Goal: Task Accomplishment & Management: Complete application form

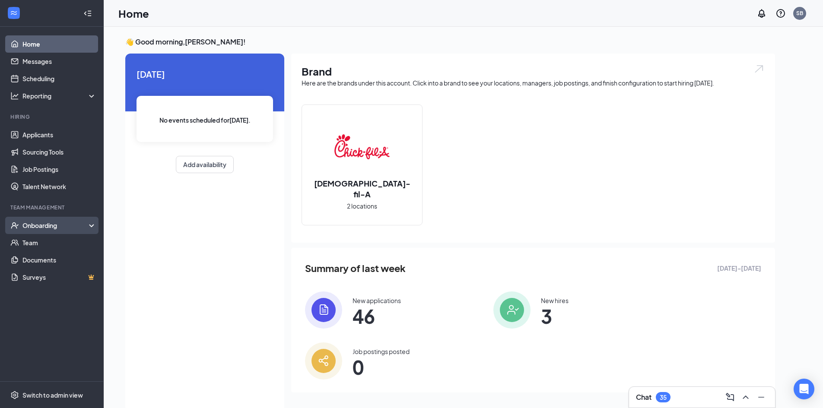
click at [51, 223] on div "Onboarding" at bounding box center [55, 225] width 67 height 9
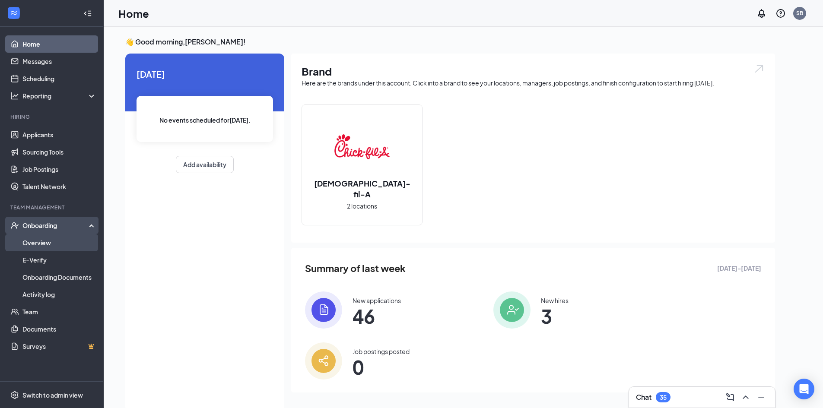
click at [48, 242] on link "Overview" at bounding box center [59, 242] width 74 height 17
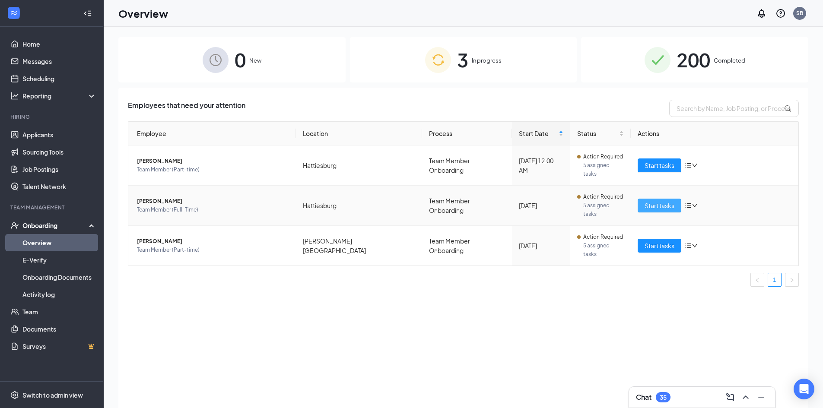
click at [660, 201] on span "Start tasks" at bounding box center [660, 206] width 30 height 10
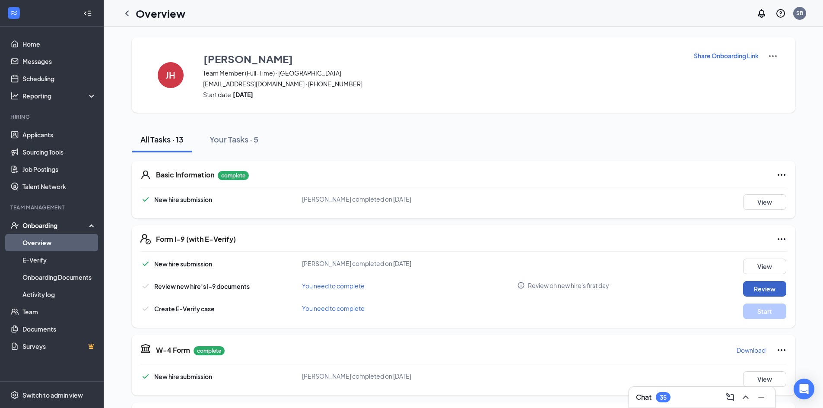
click at [767, 289] on button "Review" at bounding box center [764, 289] width 43 height 16
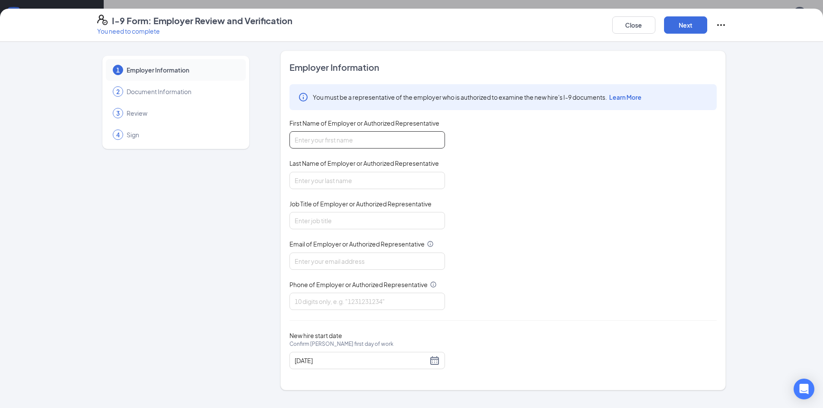
click at [397, 142] on input "First Name of Employer or Authorized Representative" at bounding box center [368, 139] width 156 height 17
type input "[PERSON_NAME]"
type input "Bridges"
type input "Administration & HR Director"
type input "[EMAIL_ADDRESS][DEMOGRAPHIC_DATA][DOMAIN_NAME]"
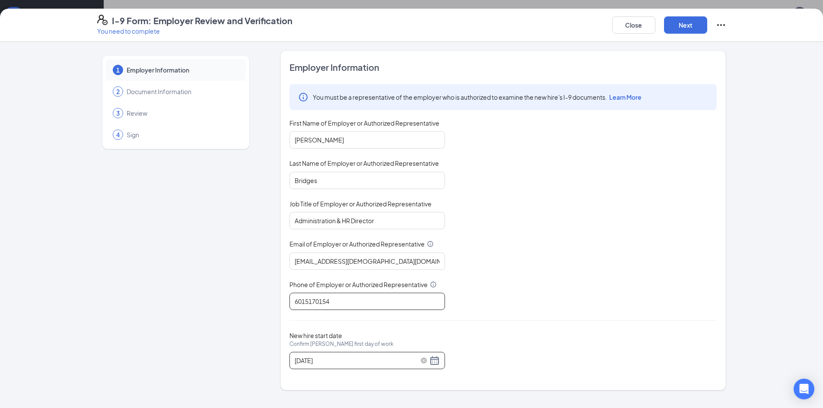
type input "6015170154"
click at [434, 361] on div "[DATE]" at bounding box center [367, 361] width 145 height 10
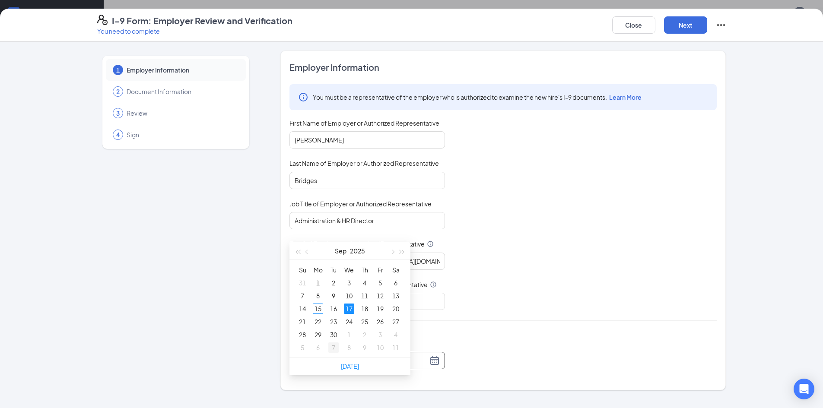
scroll to position [130, 0]
type input "[DATE]"
click at [317, 308] on div "15" at bounding box center [318, 308] width 10 height 10
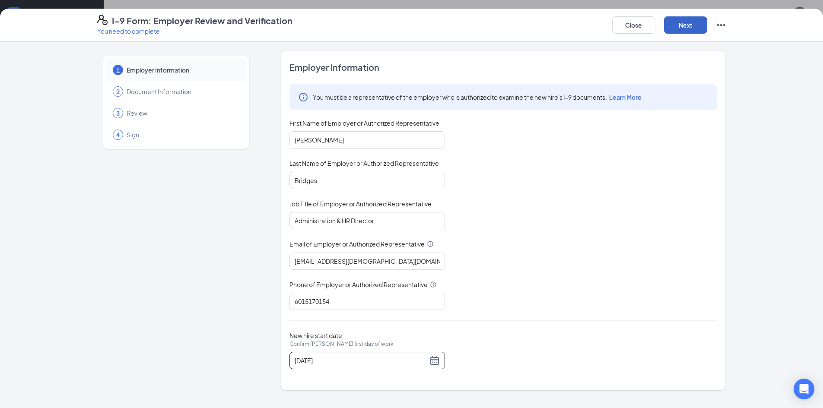
click at [683, 25] on button "Next" at bounding box center [685, 24] width 43 height 17
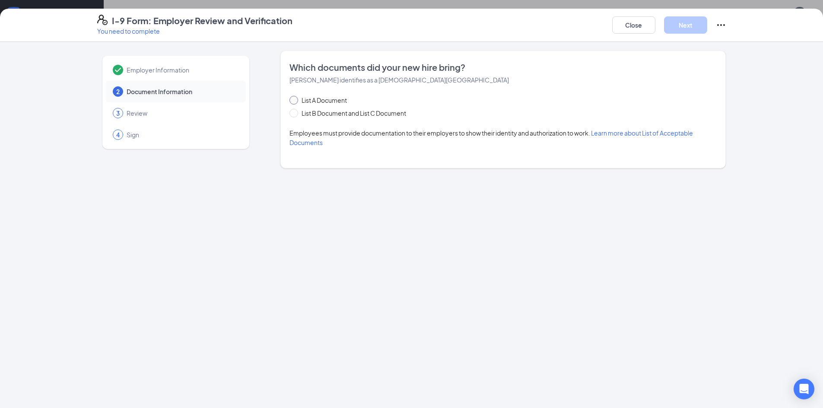
click at [294, 102] on input "List A Document" at bounding box center [293, 99] width 6 height 6
radio input "true"
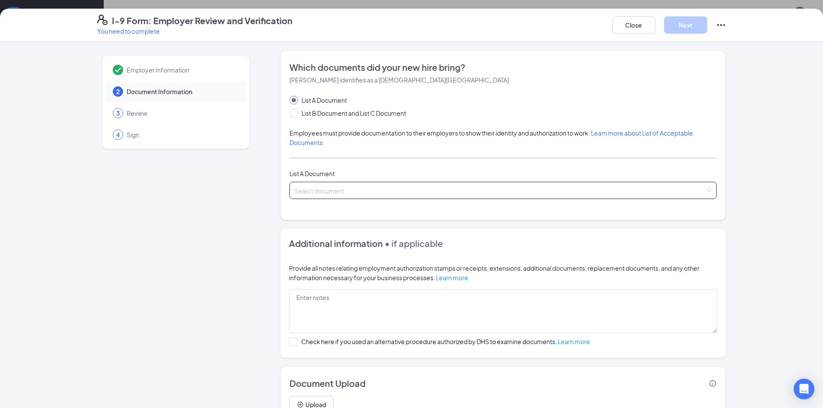
click at [338, 191] on input "search" at bounding box center [500, 188] width 411 height 13
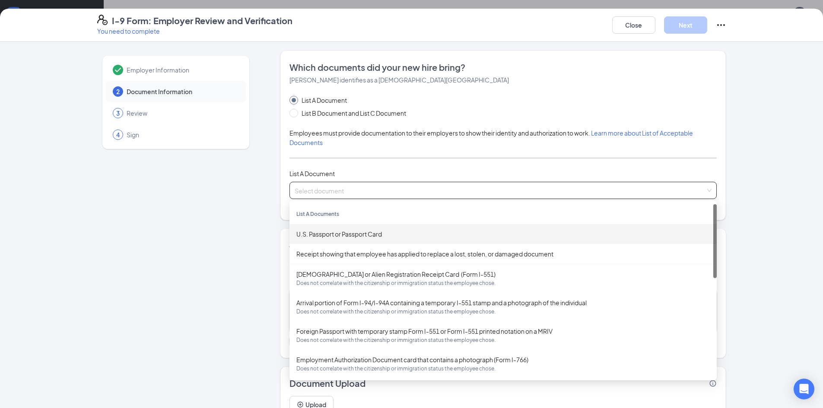
click at [340, 234] on div "U.S. Passport or Passport Card" at bounding box center [503, 234] width 414 height 10
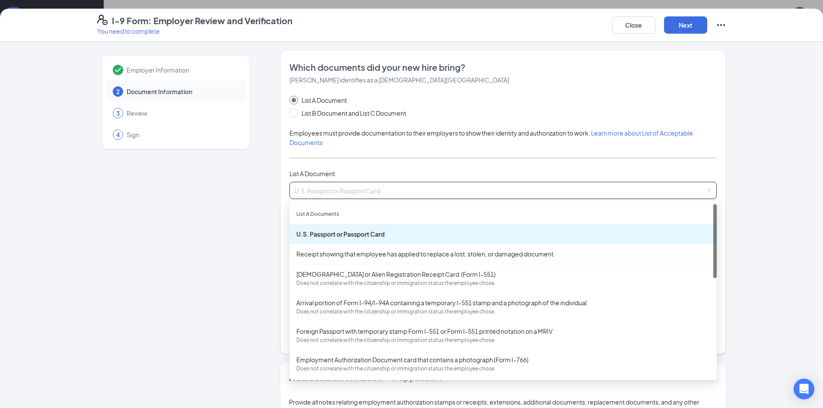
click at [340, 234] on div "U.S. Passport or Passport Card" at bounding box center [503, 234] width 414 height 10
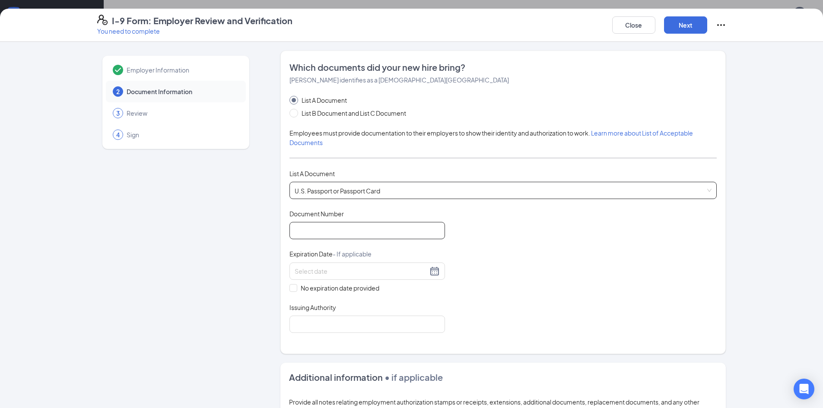
click at [340, 234] on input "Document Number" at bounding box center [368, 230] width 156 height 17
type input "675933855"
click at [435, 272] on div at bounding box center [367, 271] width 145 height 10
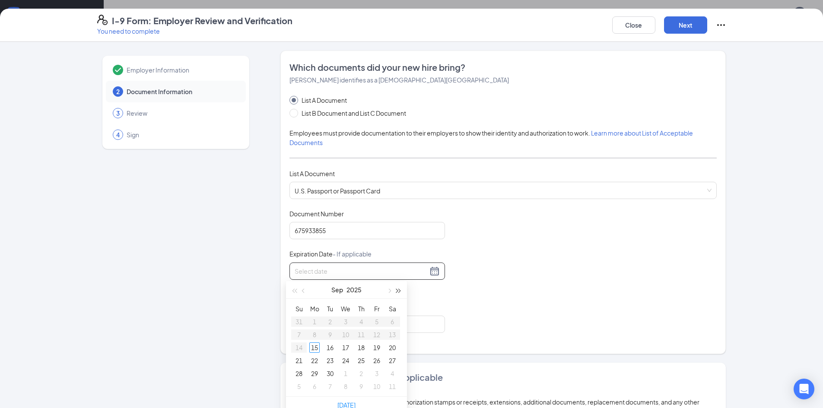
click at [397, 290] on span "button" at bounding box center [399, 291] width 4 height 4
click at [397, 291] on span "button" at bounding box center [399, 291] width 4 height 4
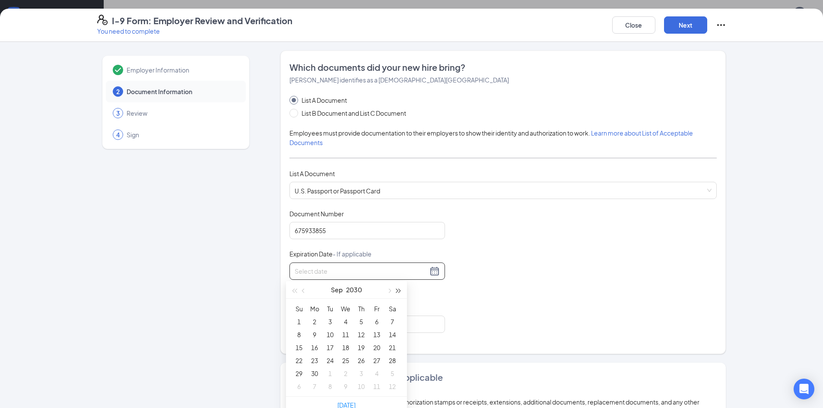
click at [397, 291] on span "button" at bounding box center [399, 291] width 4 height 4
click at [303, 292] on span "button" at bounding box center [304, 291] width 4 height 4
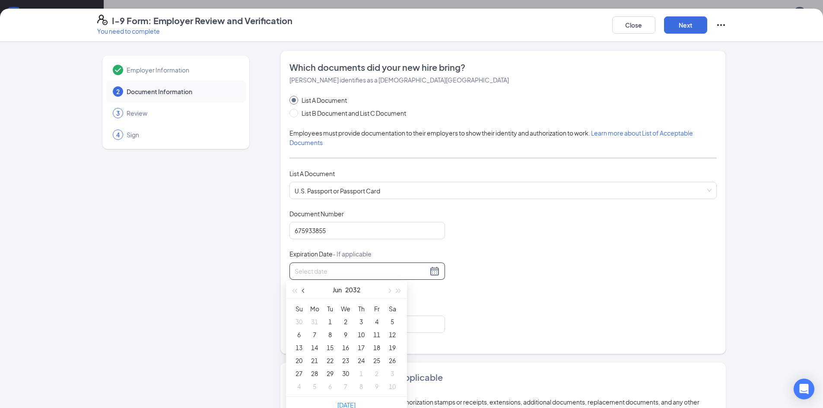
click at [303, 292] on span "button" at bounding box center [304, 291] width 4 height 4
click at [302, 291] on span "button" at bounding box center [304, 291] width 4 height 4
type input "[DATE]"
click at [394, 333] on div "10" at bounding box center [392, 335] width 10 height 10
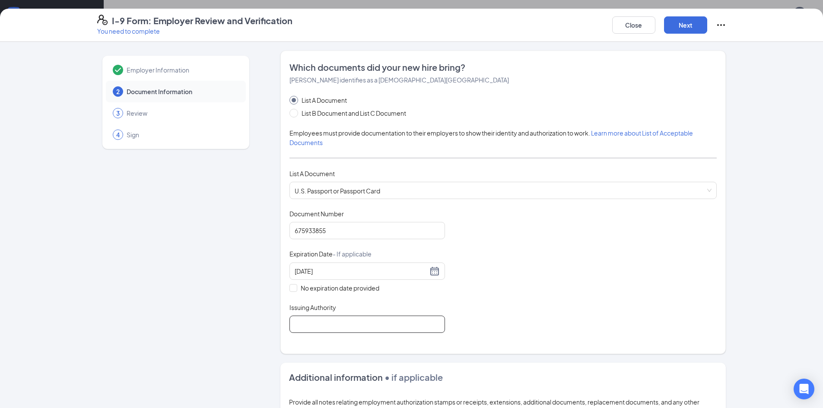
click at [373, 324] on input "Issuing Authority" at bounding box center [368, 324] width 156 height 17
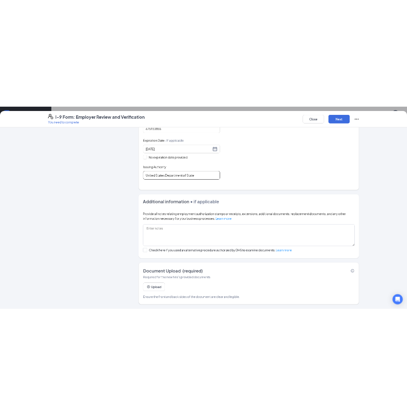
scroll to position [259, 0]
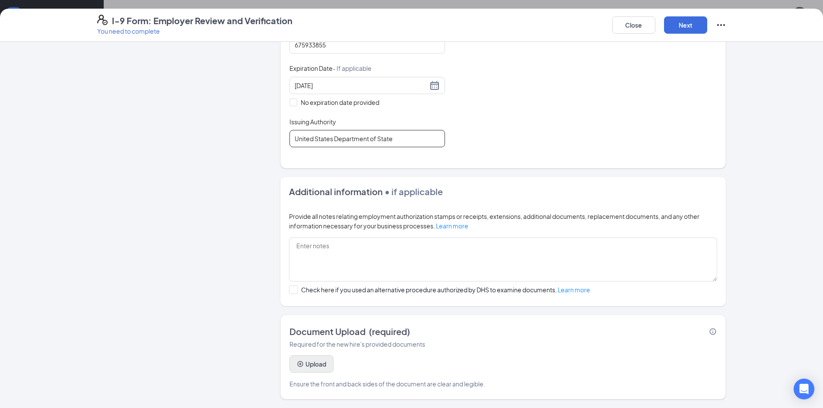
type input "United States Department of State"
click at [308, 363] on button "Upload" at bounding box center [312, 364] width 44 height 17
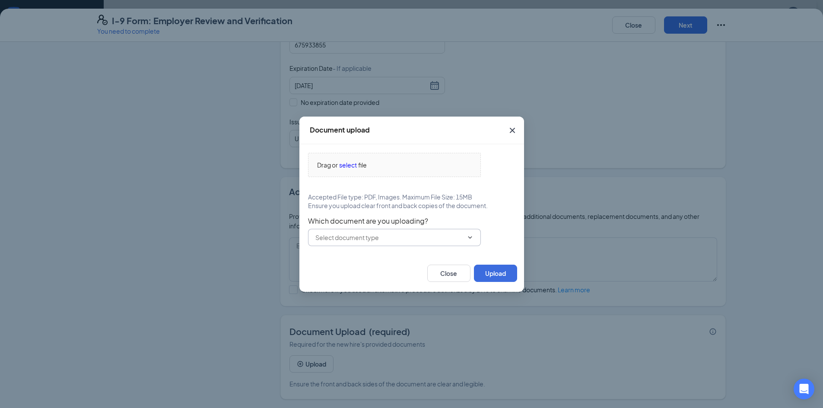
click at [455, 236] on input "text" at bounding box center [389, 238] width 148 height 10
click at [395, 254] on div "U.S. Passport or Passport Card" at bounding box center [365, 254] width 86 height 10
type input "U.S. Passport or Passport Card"
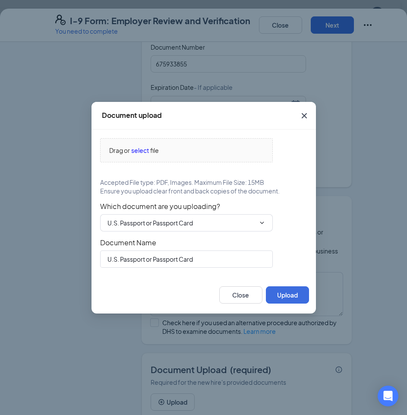
scroll to position [259, 0]
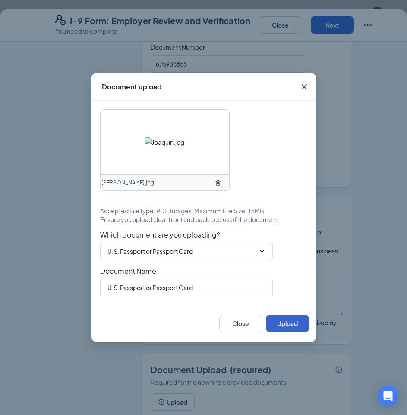
click at [287, 323] on button "Upload" at bounding box center [287, 323] width 43 height 17
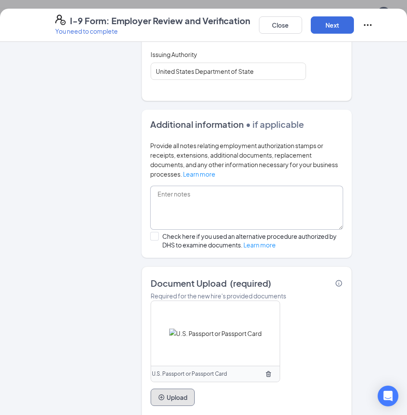
scroll to position [299, 0]
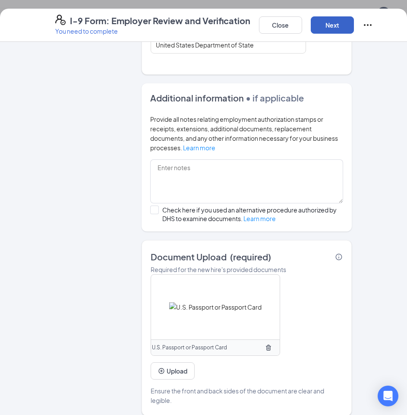
click at [330, 25] on button "Next" at bounding box center [332, 24] width 43 height 17
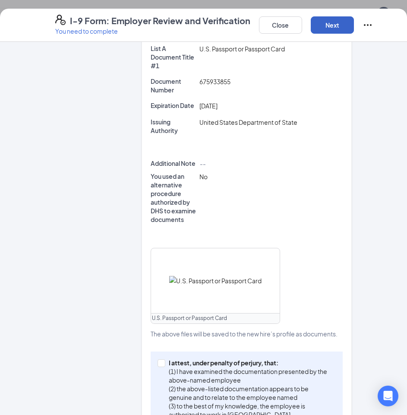
scroll to position [388, 0]
click at [159, 360] on input "I attest, under penalty of [PERSON_NAME], that: (1) I have examined the documen…" at bounding box center [161, 363] width 6 height 6
checkbox input "true"
click at [333, 23] on button "Next" at bounding box center [332, 24] width 43 height 17
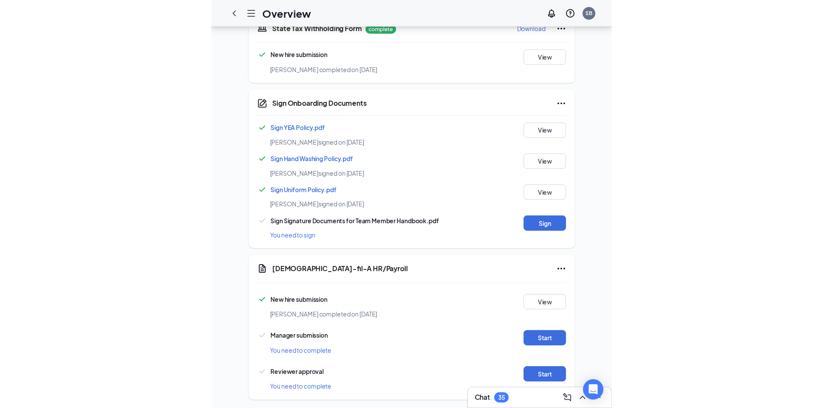
scroll to position [102, 0]
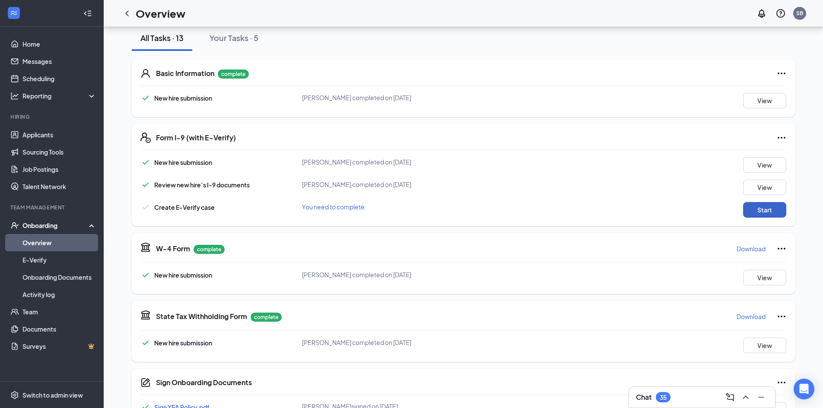
click at [765, 210] on button "Start" at bounding box center [764, 210] width 43 height 16
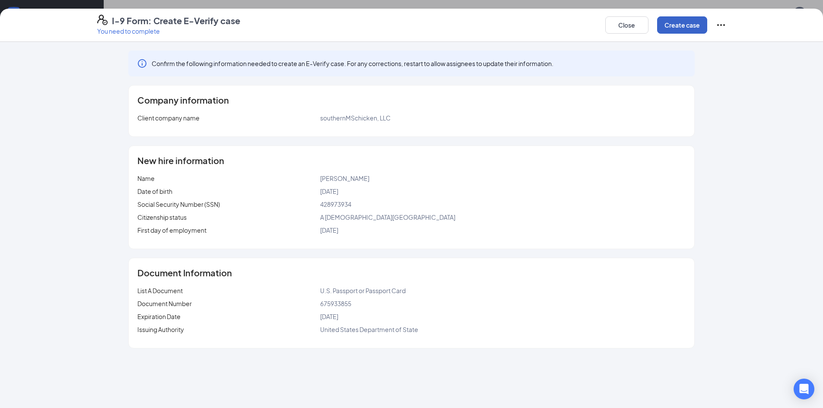
click at [675, 22] on button "Create case" at bounding box center [682, 24] width 50 height 17
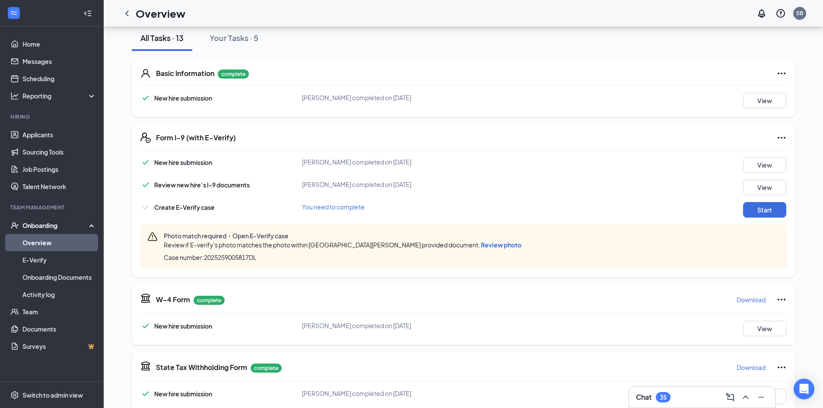
click at [481, 245] on span "Review photo" at bounding box center [501, 245] width 41 height 8
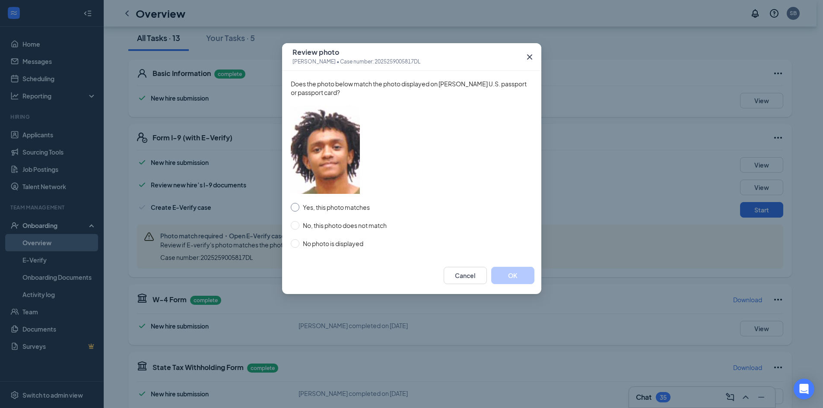
click at [294, 207] on input "Yes, this photo matches" at bounding box center [295, 207] width 9 height 9
radio input "true"
click at [517, 274] on button "OK" at bounding box center [512, 275] width 43 height 17
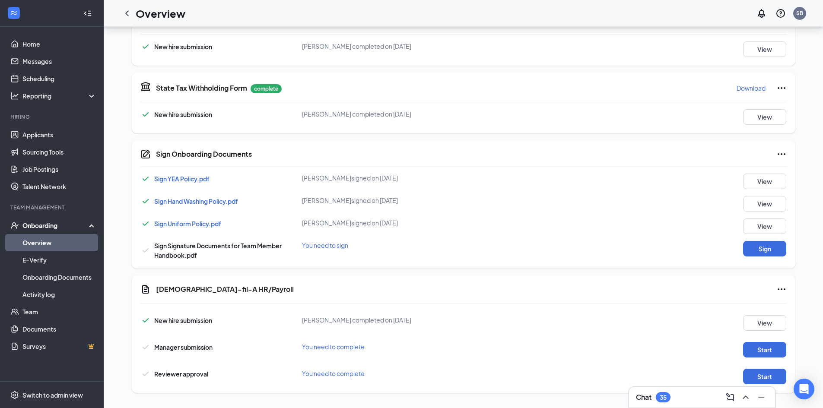
scroll to position [383, 0]
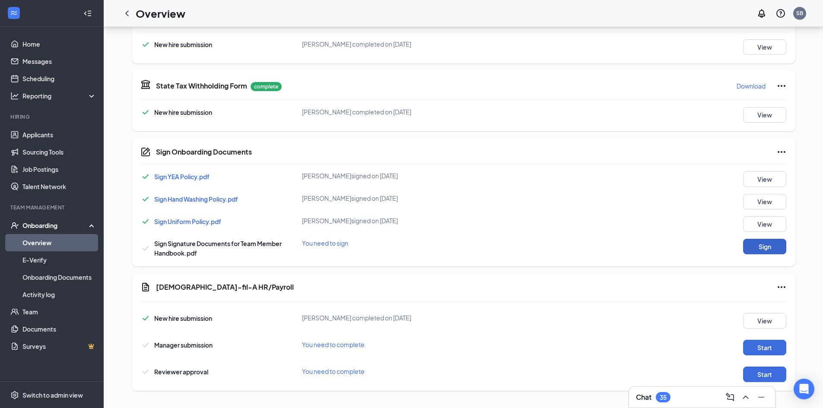
click at [767, 246] on button "Sign" at bounding box center [764, 247] width 43 height 16
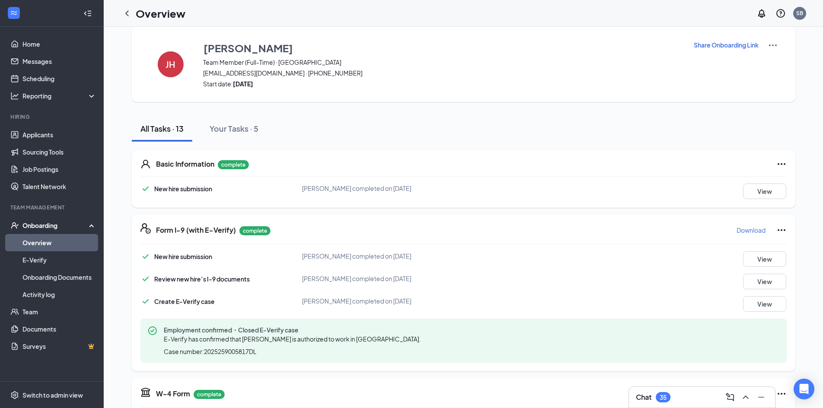
scroll to position [0, 0]
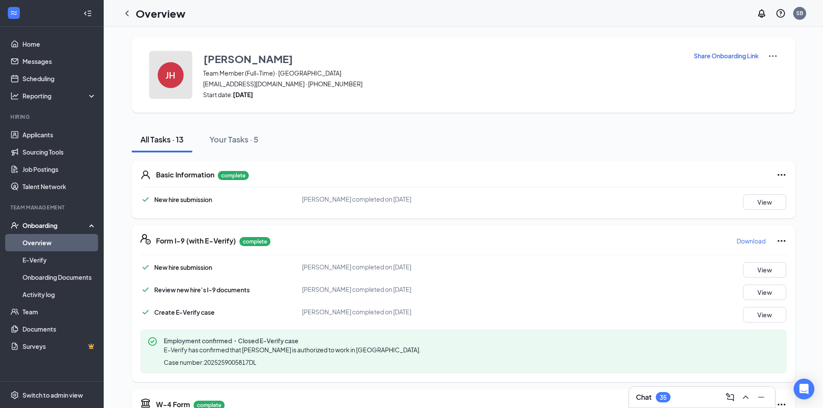
click at [175, 72] on h4 "JH" at bounding box center [170, 75] width 10 height 6
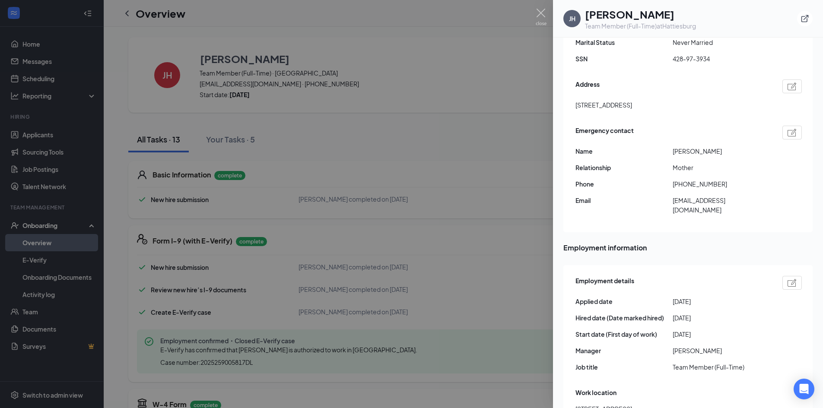
scroll to position [302, 0]
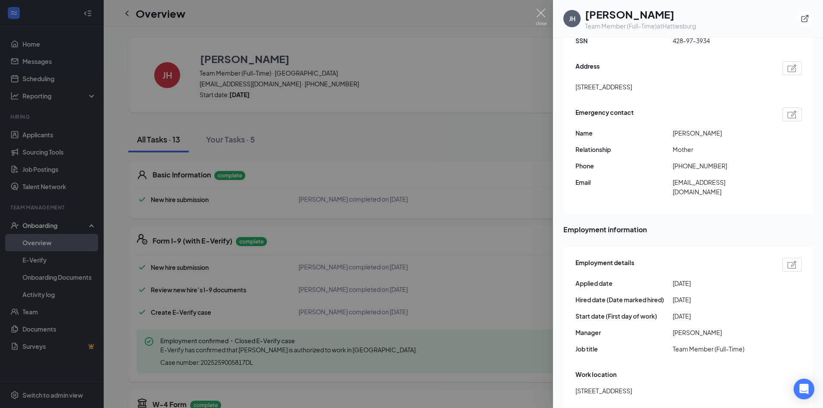
click at [788, 261] on img at bounding box center [792, 265] width 9 height 8
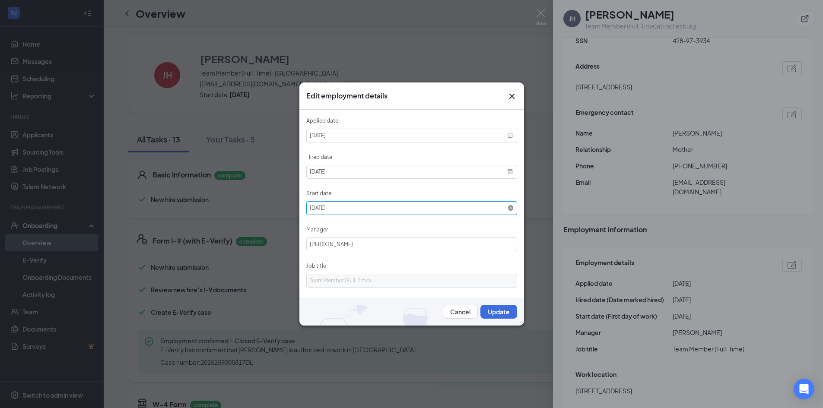
click at [508, 208] on icon at bounding box center [511, 208] width 6 height 6
click at [508, 209] on span at bounding box center [511, 208] width 6 height 6
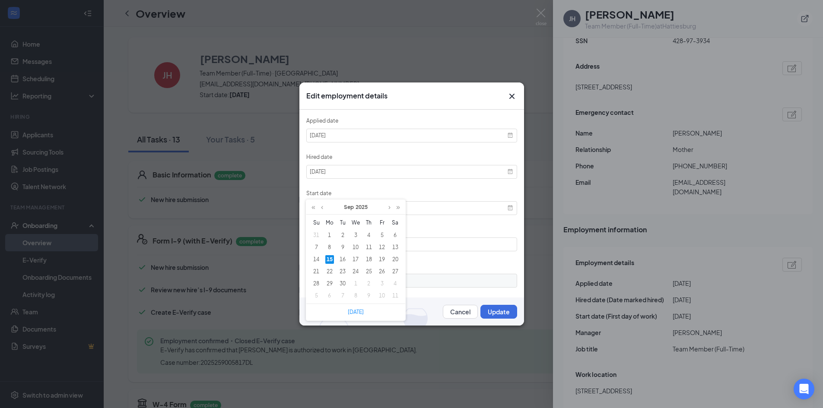
click at [328, 260] on div "15" at bounding box center [329, 259] width 9 height 9
type input "[DATE]"
click at [492, 313] on button "Update" at bounding box center [498, 312] width 37 height 14
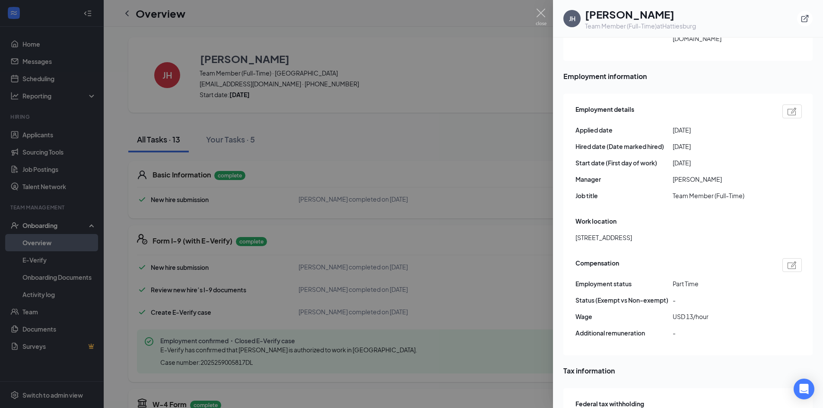
scroll to position [475, 0]
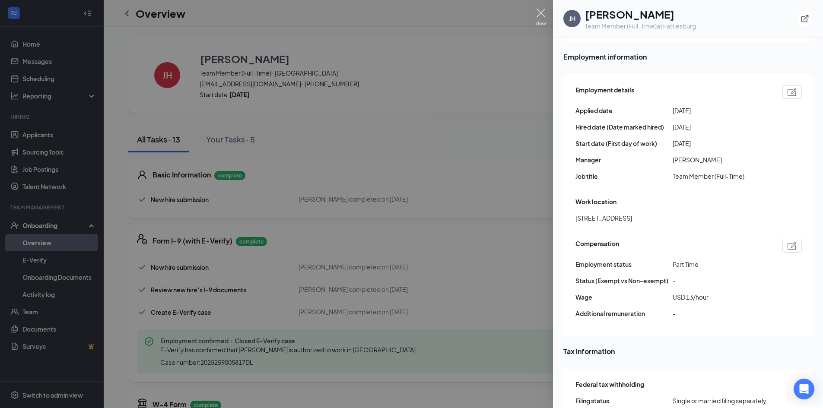
click at [541, 12] on img at bounding box center [541, 17] width 11 height 17
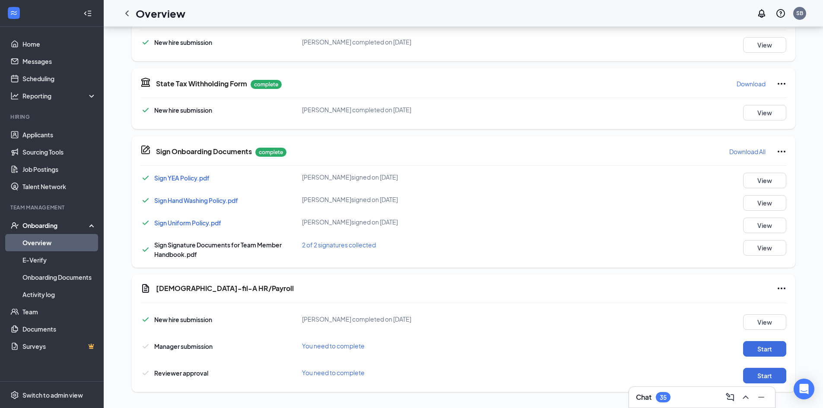
scroll to position [390, 0]
click at [760, 348] on button "Start" at bounding box center [764, 348] width 43 height 16
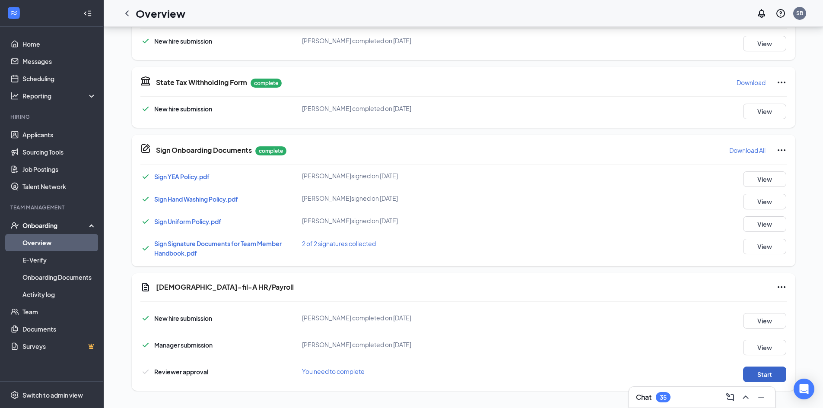
click at [764, 375] on button "Start" at bounding box center [764, 375] width 43 height 16
click at [130, 11] on icon "ChevronLeft" at bounding box center [127, 13] width 10 height 10
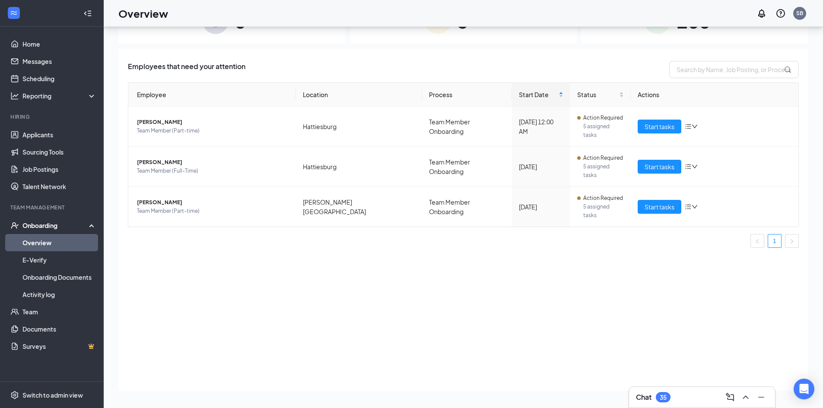
scroll to position [39, 0]
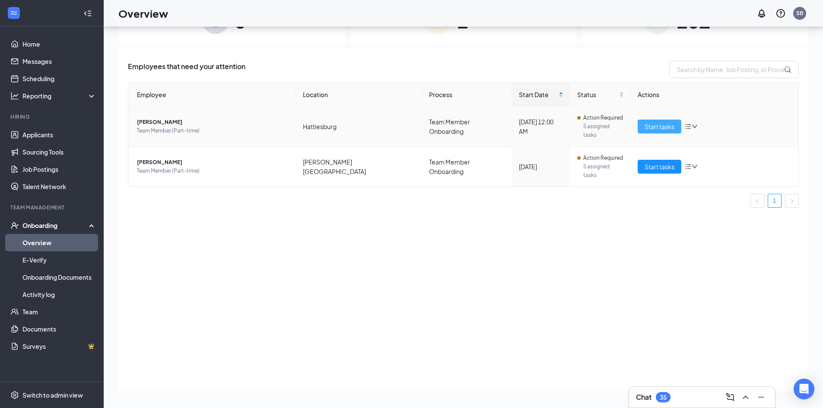
click at [665, 123] on span "Start tasks" at bounding box center [660, 127] width 30 height 10
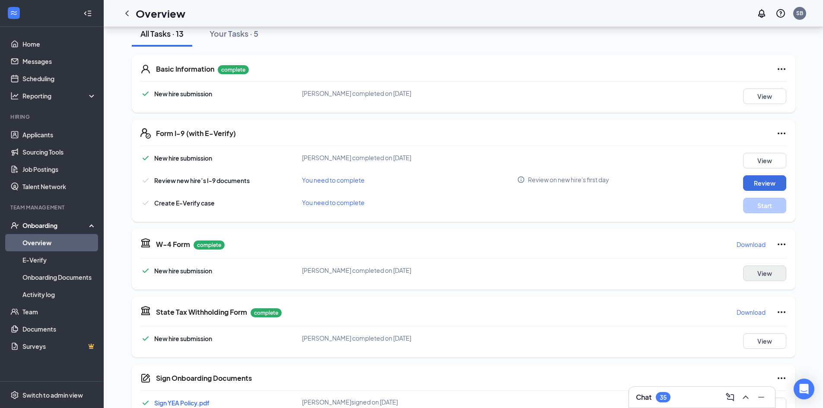
scroll to position [130, 0]
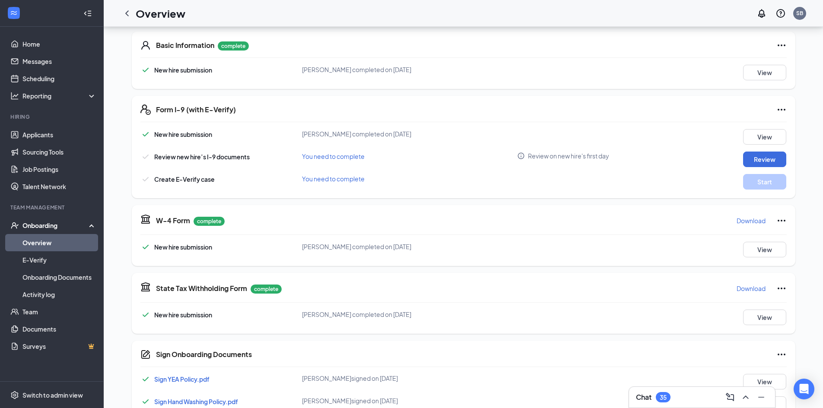
click at [755, 221] on p "Download" at bounding box center [751, 220] width 29 height 9
click at [754, 290] on p "Download" at bounding box center [751, 288] width 29 height 9
click at [768, 160] on button "Review" at bounding box center [764, 160] width 43 height 16
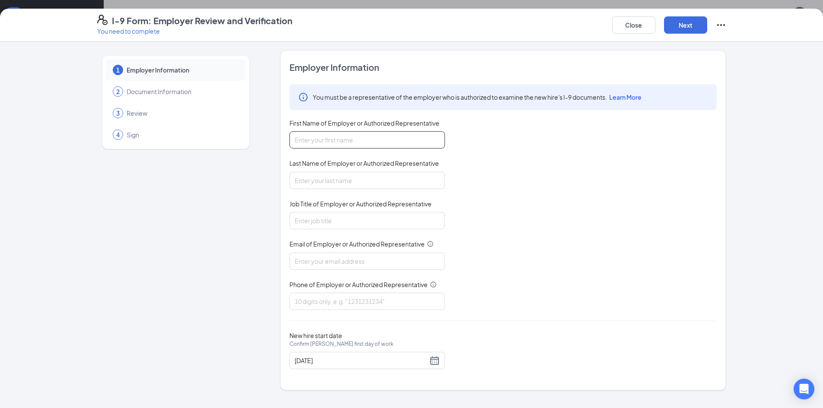
click at [404, 142] on input "First Name of Employer or Authorized Representative" at bounding box center [368, 139] width 156 height 17
type input "[PERSON_NAME]"
type input "Bridges"
type input "Administration & HR Director"
type input "[EMAIL_ADDRESS][DEMOGRAPHIC_DATA][DOMAIN_NAME]"
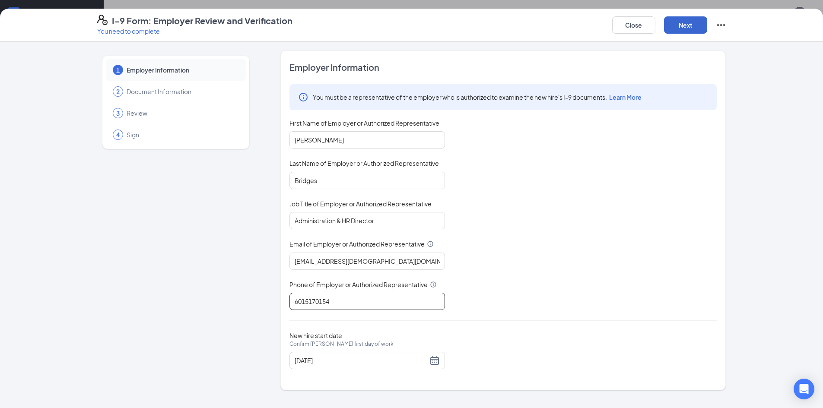
type input "6015170154"
click at [689, 22] on button "Next" at bounding box center [685, 24] width 43 height 17
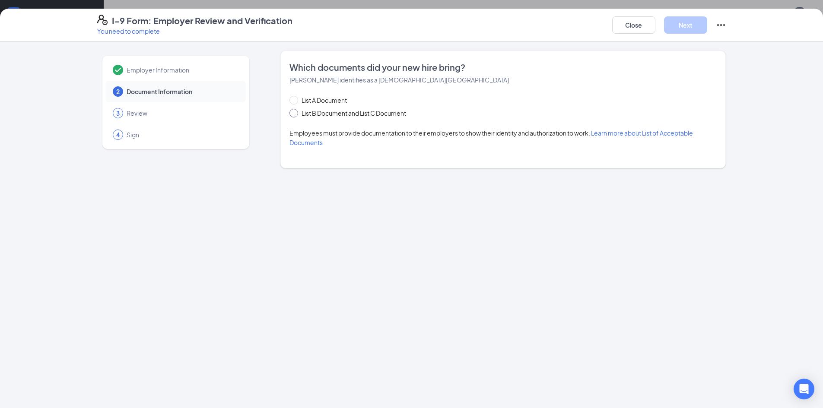
click at [296, 115] on input "List B Document and List C Document" at bounding box center [293, 112] width 6 height 6
radio input "true"
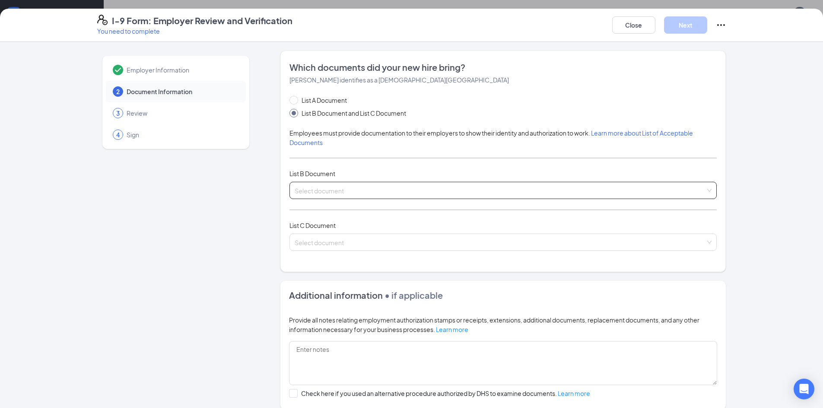
click at [320, 187] on input "search" at bounding box center [500, 188] width 411 height 13
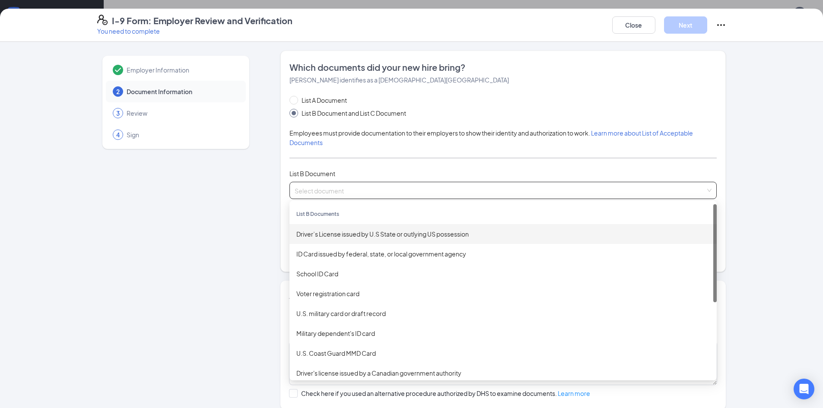
click at [321, 235] on div "Driver’s License issued by U.S State or outlying US possession" at bounding box center [503, 234] width 414 height 10
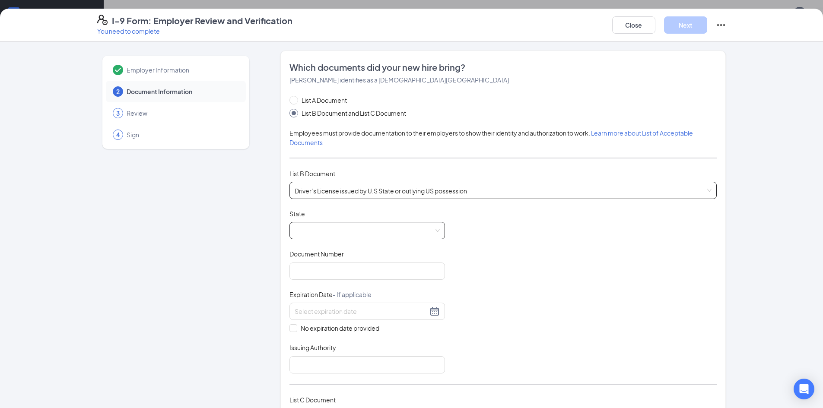
click at [330, 232] on span at bounding box center [367, 231] width 145 height 16
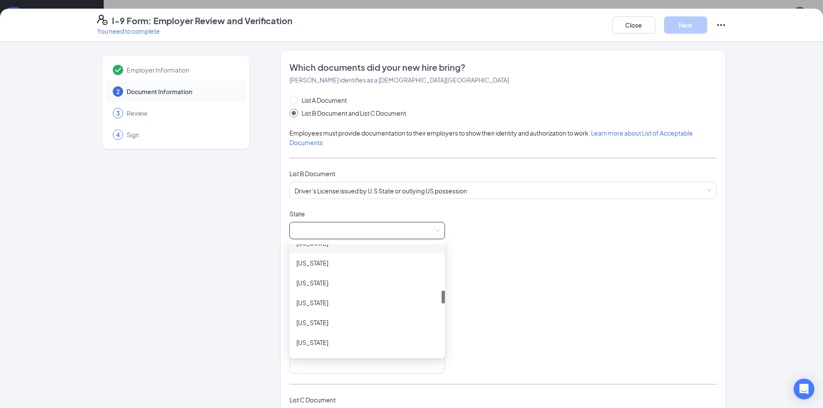
scroll to position [475, 0]
click at [317, 295] on div "[US_STATE]" at bounding box center [367, 296] width 142 height 10
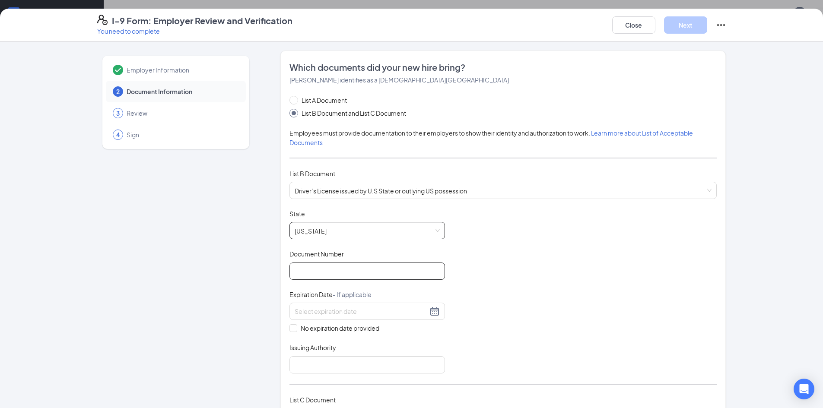
click at [316, 275] on input "Document Number" at bounding box center [368, 271] width 156 height 17
type input "122722419"
click at [432, 312] on div at bounding box center [367, 311] width 145 height 10
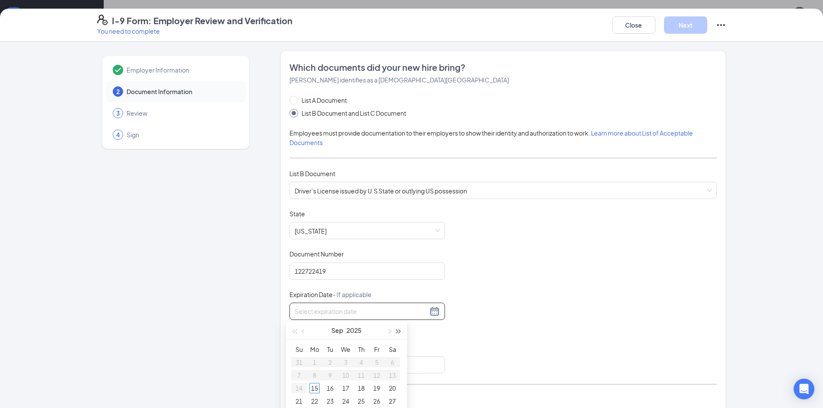
click at [401, 331] on button "button" at bounding box center [399, 330] width 10 height 17
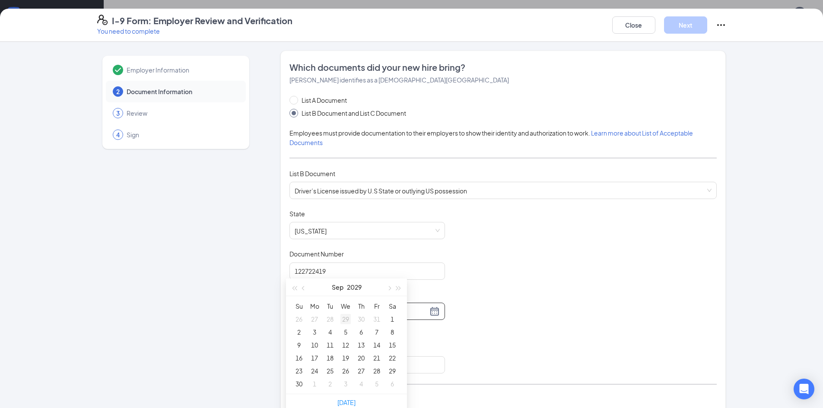
type input "[DATE]"
click at [302, 289] on span "button" at bounding box center [304, 288] width 4 height 4
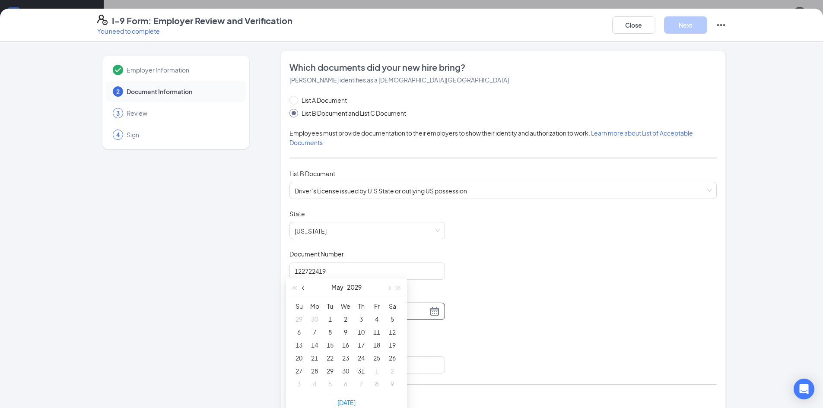
click at [303, 290] on button "button" at bounding box center [304, 287] width 10 height 17
type input "[DATE]"
click at [347, 331] on div "7" at bounding box center [345, 332] width 10 height 10
click at [343, 365] on input "Issuing Authority" at bounding box center [368, 364] width 156 height 17
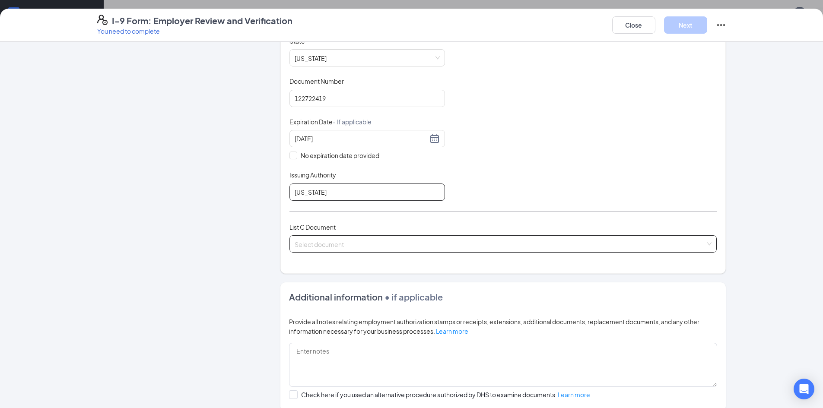
type input "[US_STATE]"
click at [366, 246] on input "search" at bounding box center [500, 242] width 411 height 13
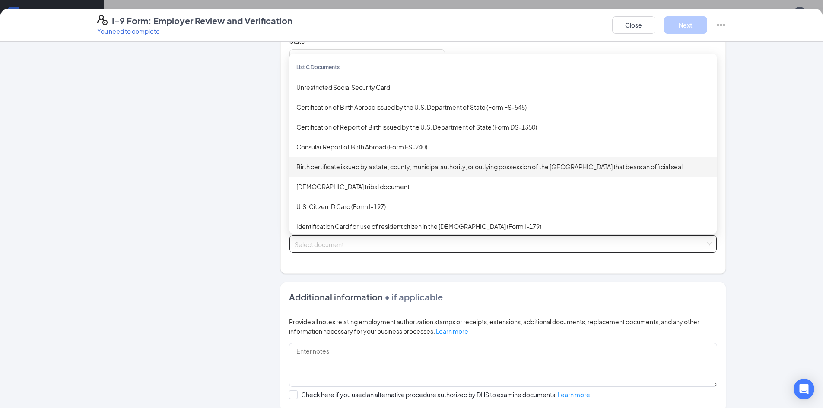
click at [385, 169] on div "Birth certificate issued by a state, county, municipal authority, or outlying p…" at bounding box center [503, 167] width 414 height 10
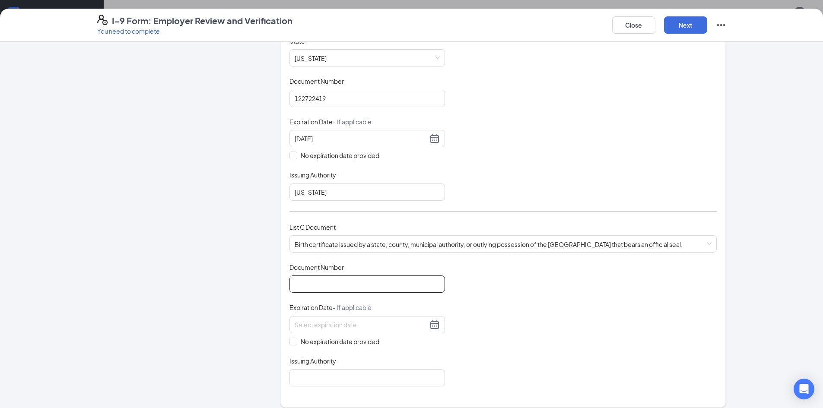
click at [345, 285] on input "Document Number" at bounding box center [368, 284] width 156 height 17
type input "119-2009-020-00408"
click at [291, 347] on div "Document Title Birth certificate issued by a state, county, municipal authority…" at bounding box center [503, 325] width 427 height 124
click at [290, 343] on input "No expiration date provided" at bounding box center [293, 341] width 6 height 6
checkbox input "true"
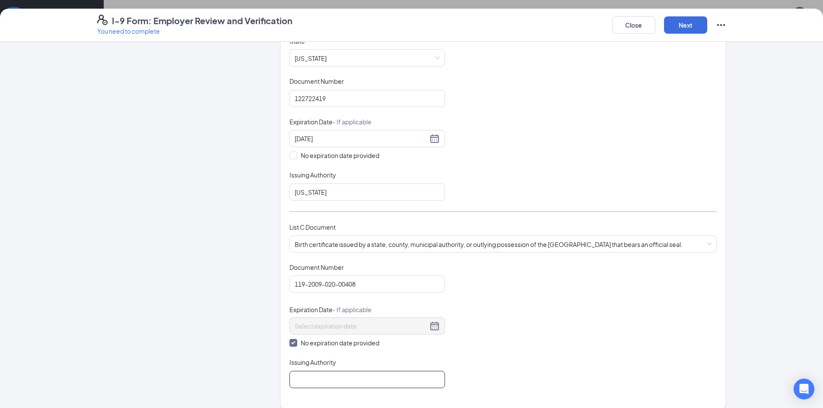
click at [304, 379] on input "Issuing Authority" at bounding box center [368, 379] width 156 height 17
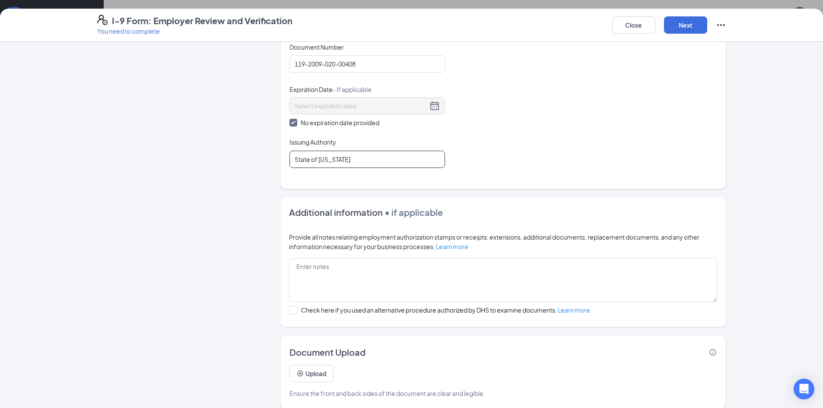
scroll to position [403, 0]
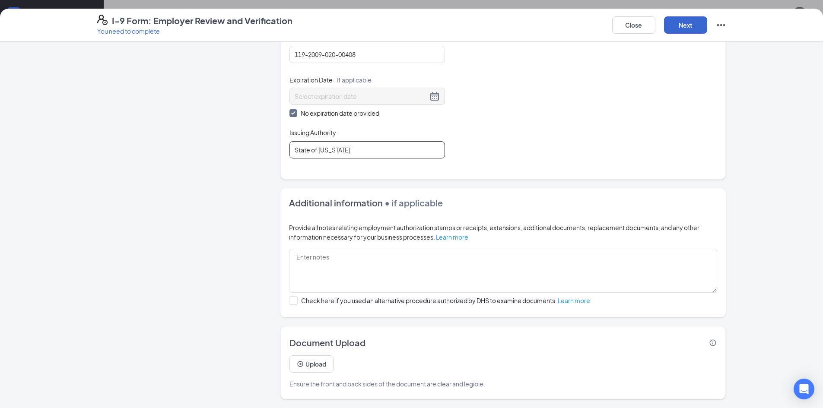
type input "State of [US_STATE]"
click at [679, 27] on button "Next" at bounding box center [685, 24] width 43 height 17
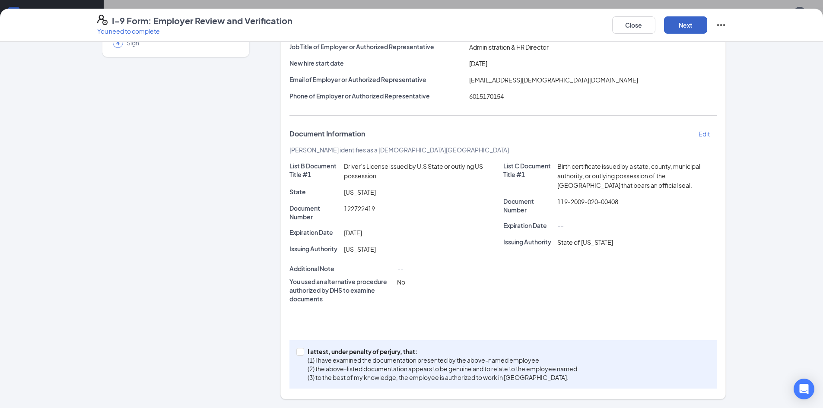
scroll to position [92, 0]
click at [298, 351] on input "I attest, under penalty of [PERSON_NAME], that: (1) I have examined the documen…" at bounding box center [299, 351] width 6 height 6
checkbox input "true"
click at [686, 23] on button "Next" at bounding box center [685, 24] width 43 height 17
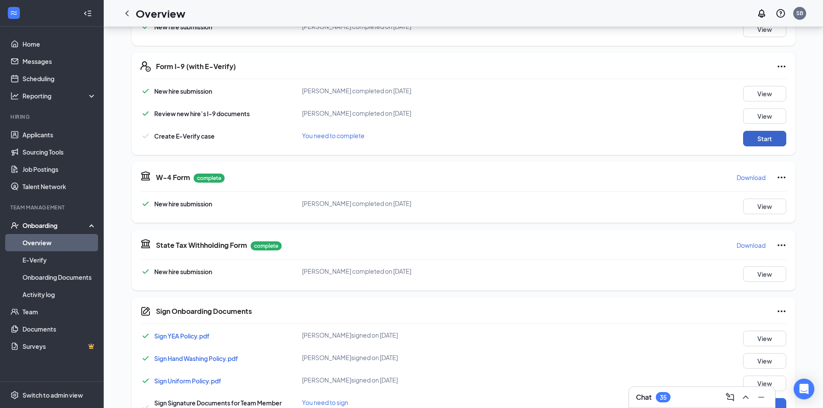
click at [764, 140] on button "Start" at bounding box center [764, 139] width 43 height 16
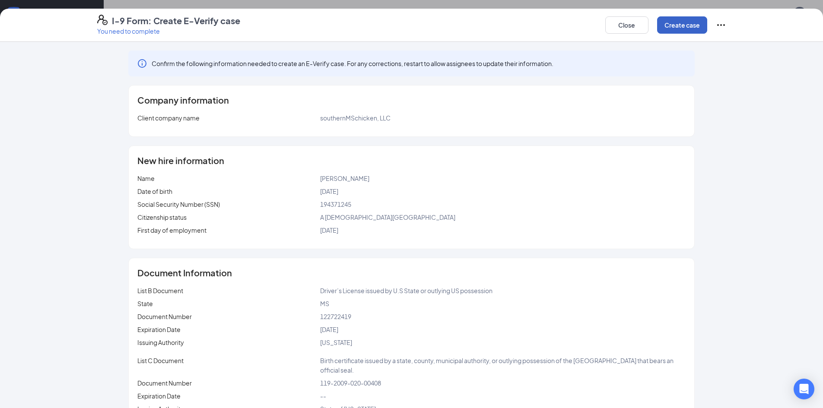
click at [676, 27] on button "Create case" at bounding box center [682, 24] width 50 height 17
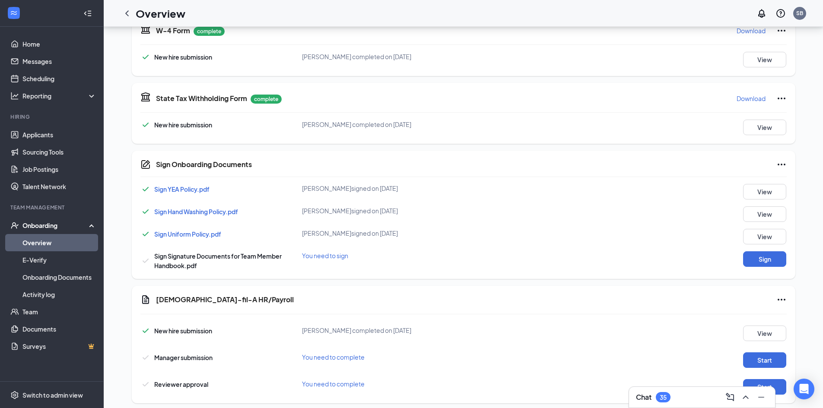
scroll to position [383, 0]
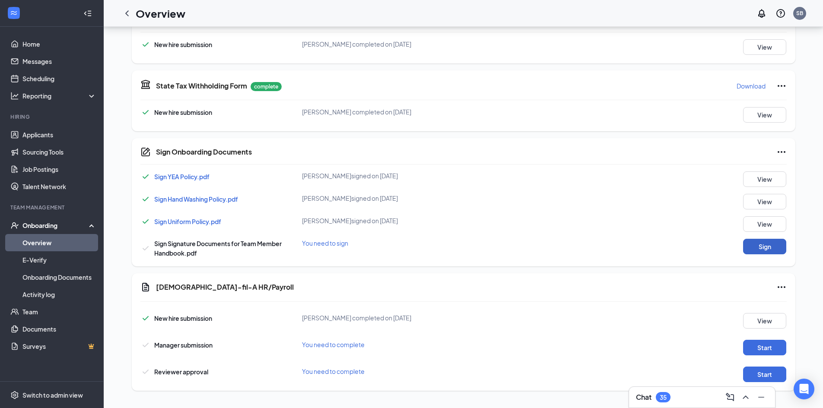
click at [767, 247] on button "Sign" at bounding box center [764, 247] width 43 height 16
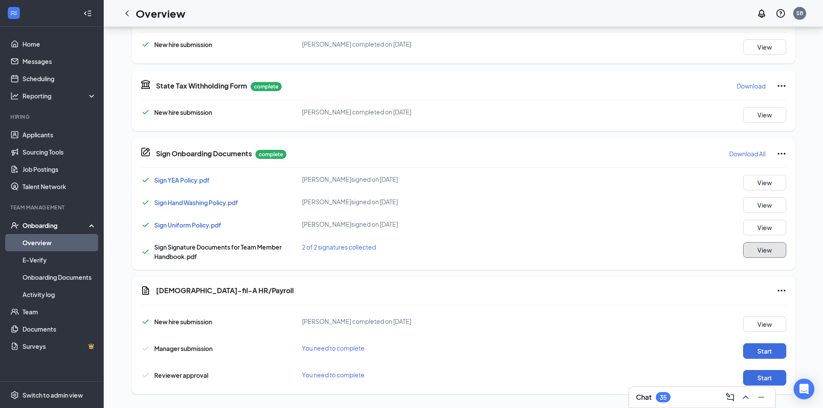
scroll to position [390, 0]
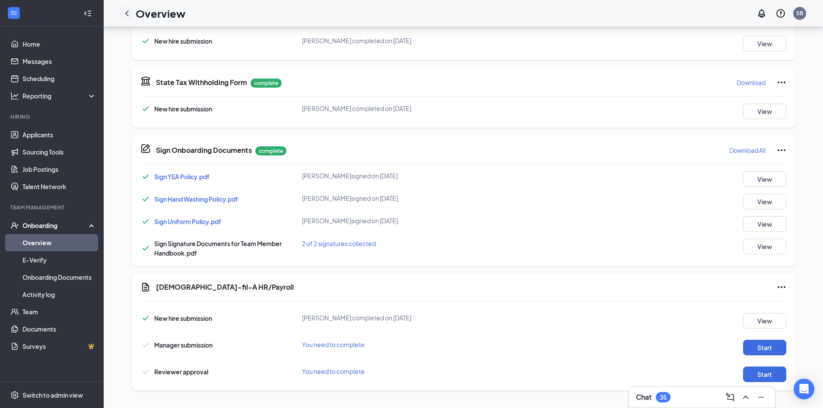
click at [127, 14] on icon "ChevronLeft" at bounding box center [126, 13] width 3 height 6
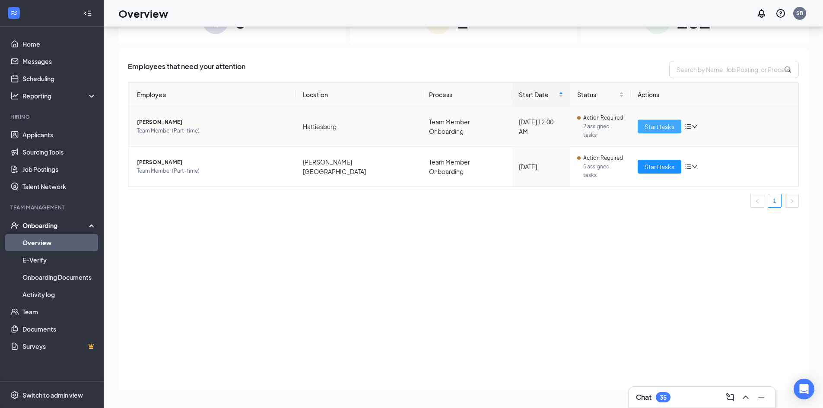
click at [647, 120] on button "Start tasks" at bounding box center [660, 127] width 44 height 14
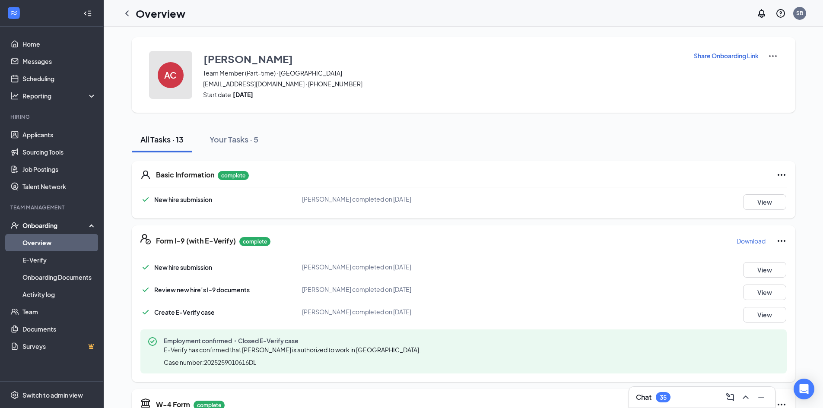
click at [178, 79] on div "AC" at bounding box center [171, 75] width 26 height 26
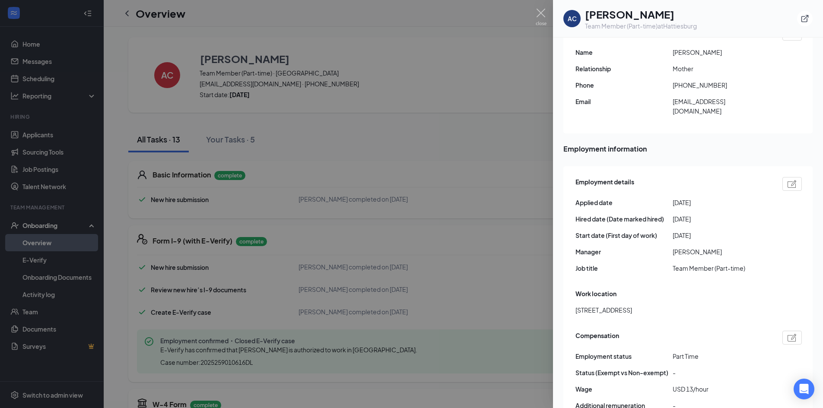
scroll to position [389, 0]
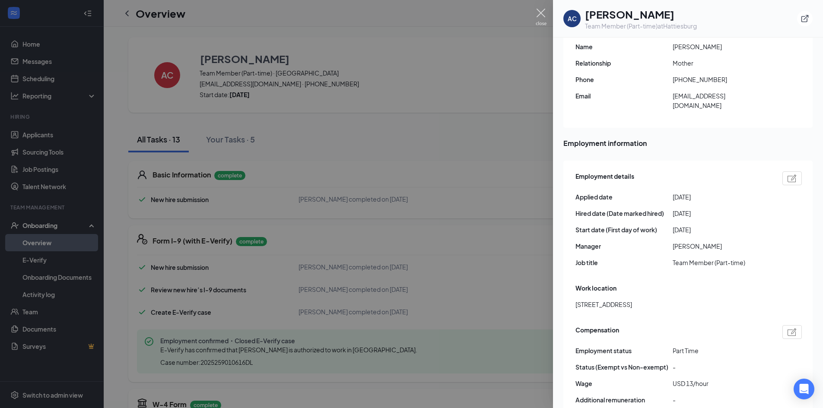
click at [540, 9] on img at bounding box center [541, 17] width 11 height 17
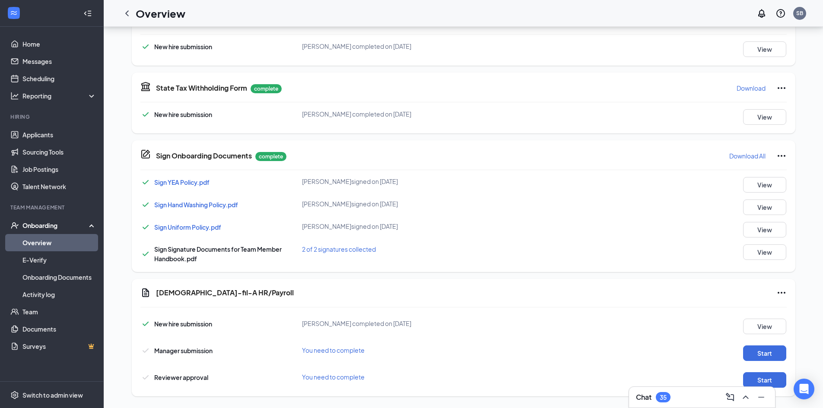
scroll to position [390, 0]
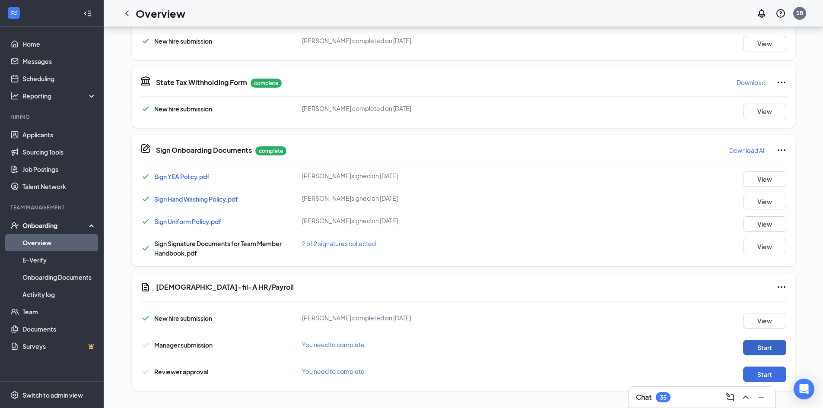
click at [771, 346] on button "Start" at bounding box center [764, 348] width 43 height 16
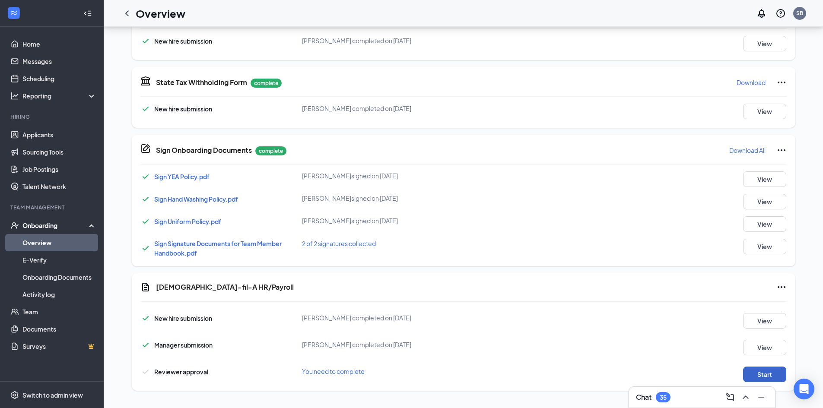
click at [763, 373] on button "Start" at bounding box center [764, 375] width 43 height 16
click at [126, 14] on icon "ChevronLeft" at bounding box center [127, 13] width 10 height 10
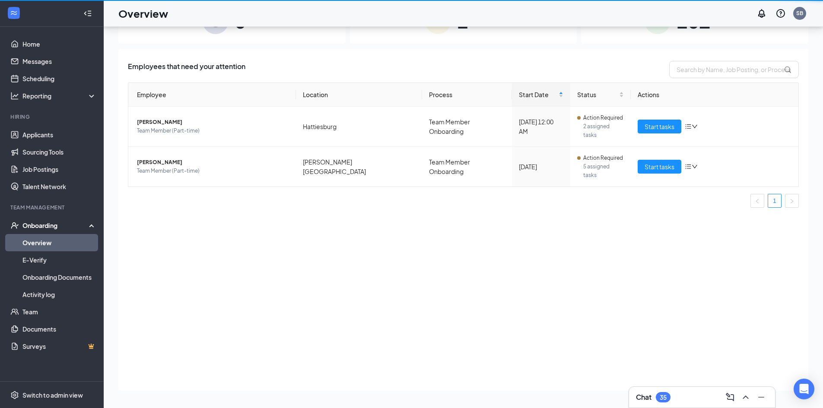
scroll to position [39, 0]
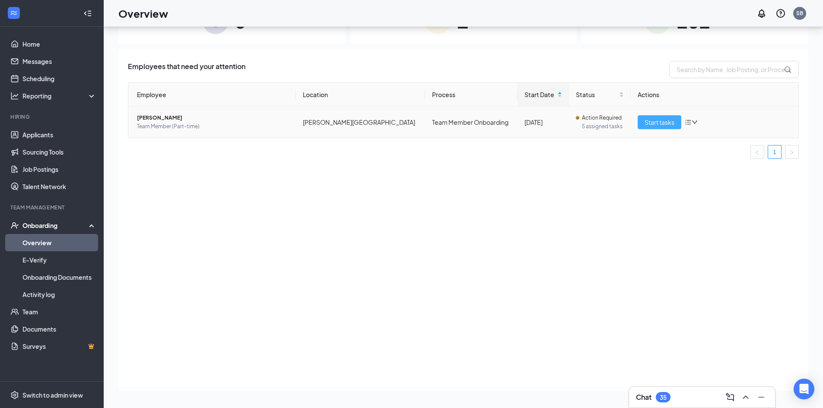
click at [663, 120] on span "Start tasks" at bounding box center [660, 123] width 30 height 10
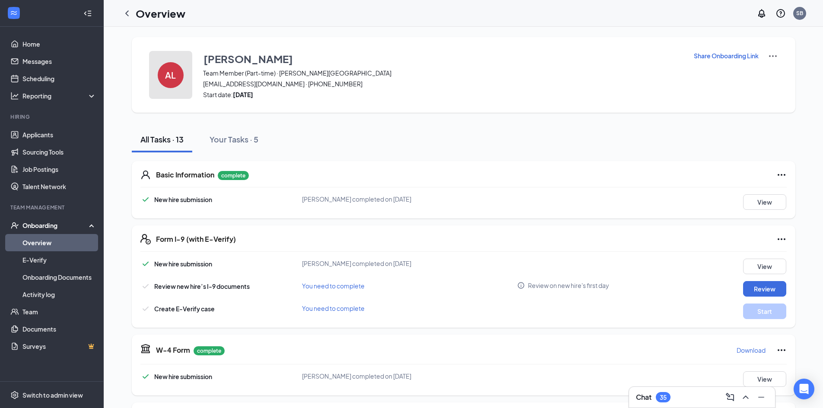
click at [170, 72] on h4 "AL" at bounding box center [170, 75] width 11 height 6
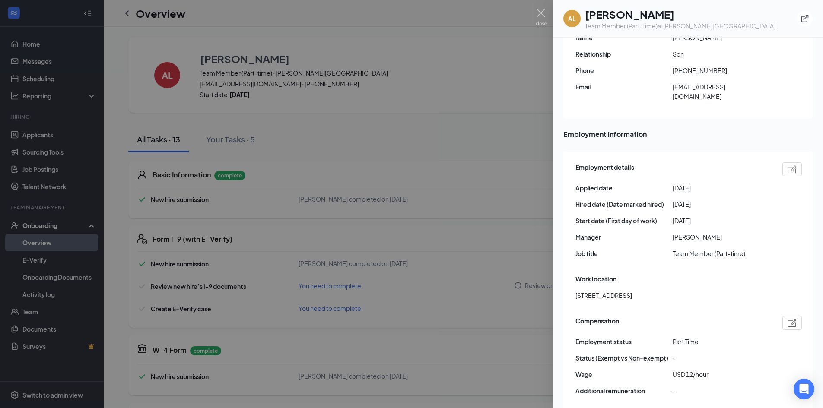
scroll to position [346, 0]
click at [788, 164] on img at bounding box center [792, 168] width 9 height 8
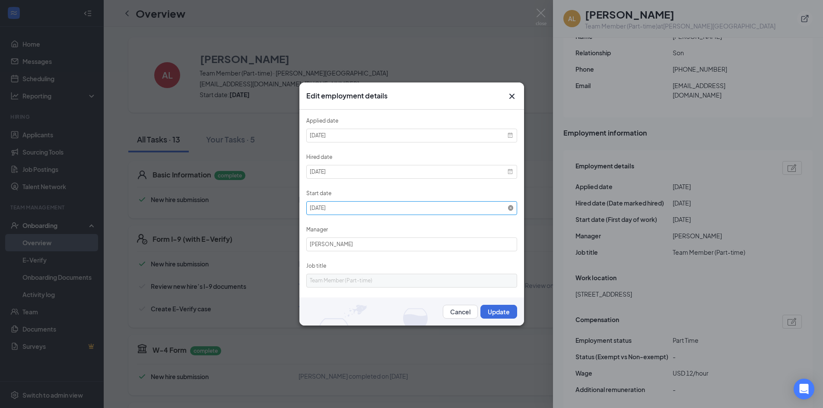
click at [508, 207] on icon at bounding box center [511, 208] width 6 height 6
click at [508, 207] on span at bounding box center [511, 208] width 6 height 6
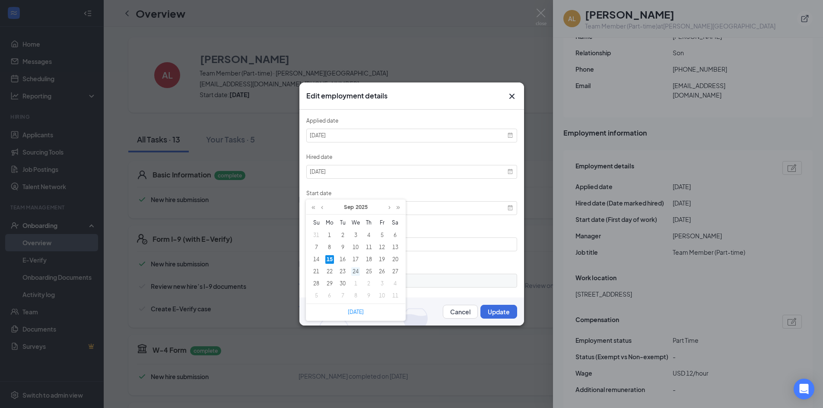
click at [356, 271] on div "24" at bounding box center [355, 271] width 9 height 9
type input "[DATE]"
click at [493, 310] on button "Update" at bounding box center [498, 312] width 37 height 14
